Goal: Book appointment/travel/reservation

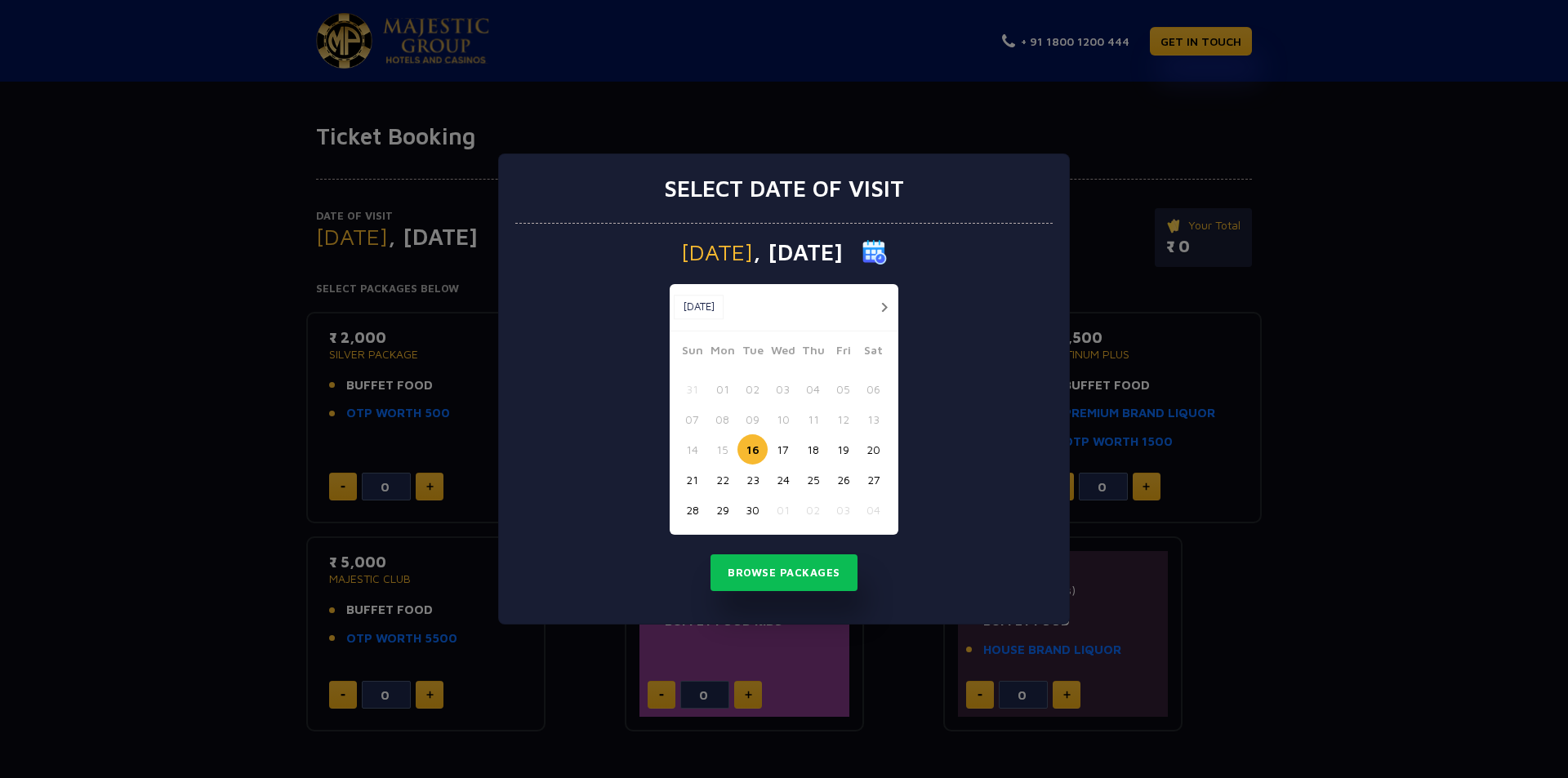
click at [881, 309] on button "button" at bounding box center [883, 307] width 20 height 20
click at [872, 419] on button "11" at bounding box center [873, 419] width 30 height 30
click at [801, 568] on button "Browse Packages" at bounding box center [784, 574] width 147 height 38
